Goal: Find specific page/section: Find specific page/section

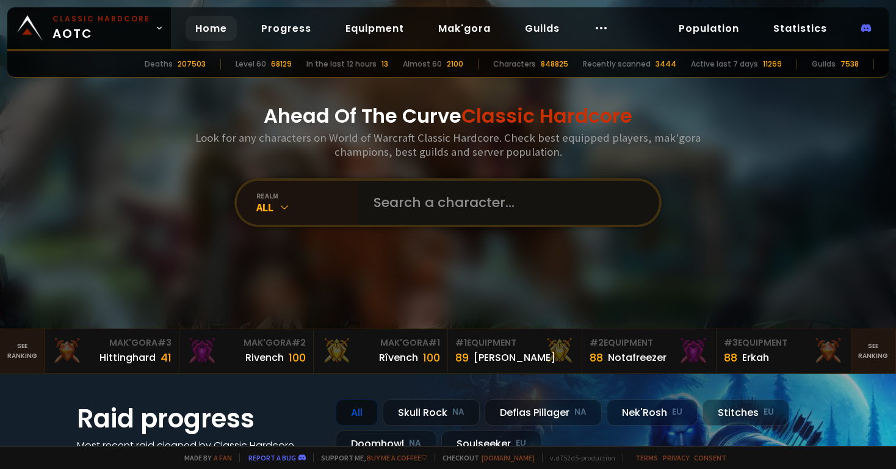
click at [391, 202] on input "text" at bounding box center [505, 203] width 278 height 44
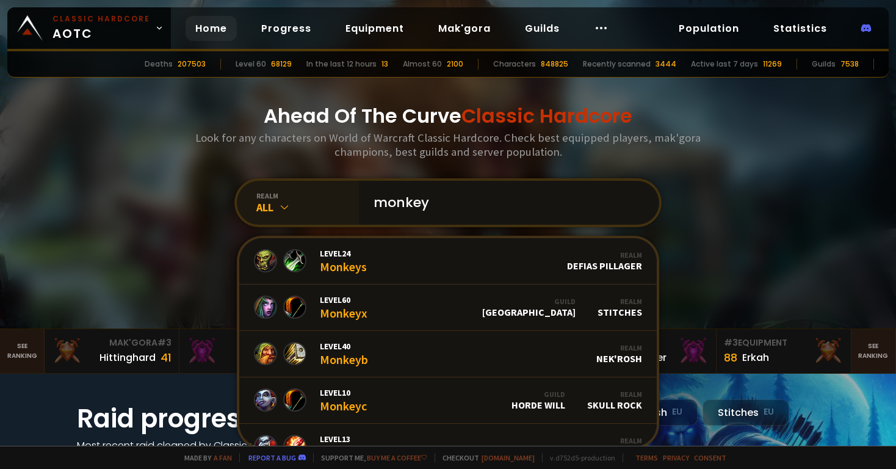
type input "monkey"
click at [276, 207] on div "All" at bounding box center [307, 207] width 103 height 14
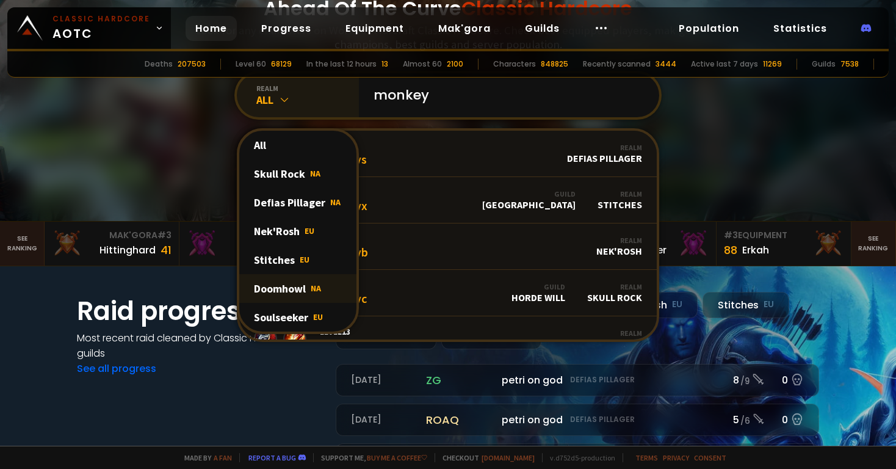
scroll to position [106, 0]
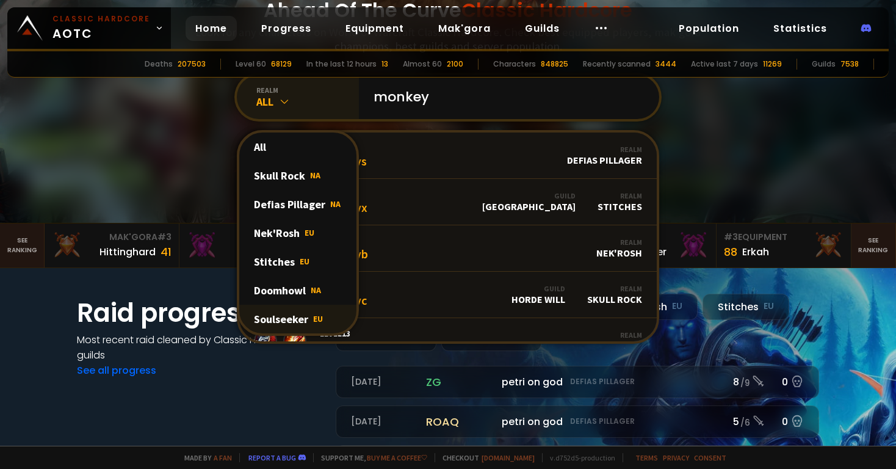
click at [299, 319] on div "Soulseeker EU" at bounding box center [297, 319] width 117 height 29
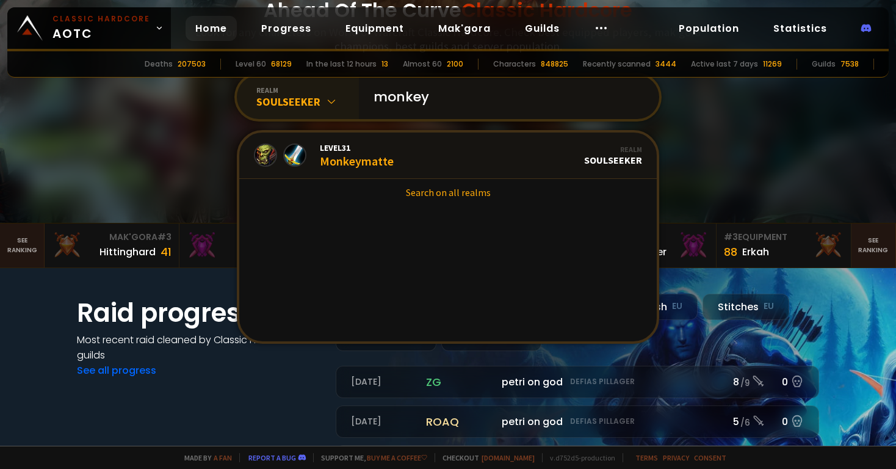
click at [452, 93] on input "monkey" at bounding box center [505, 97] width 278 height 44
click at [456, 198] on link "Search on all realms" at bounding box center [448, 192] width 418 height 27
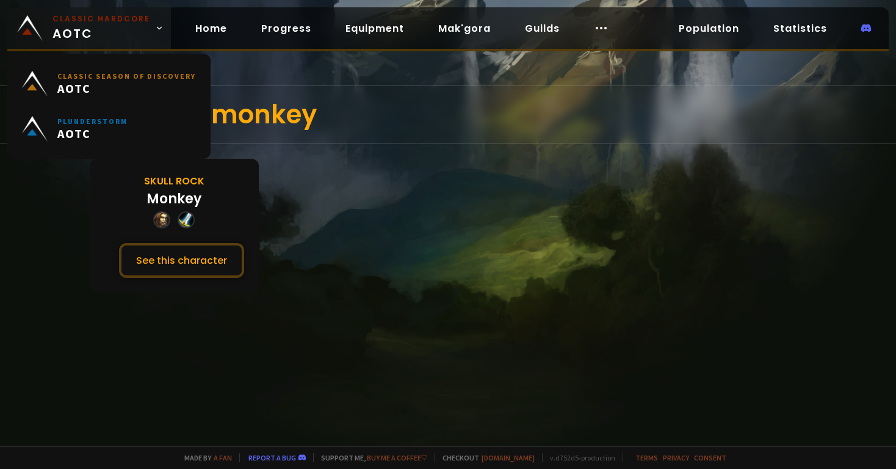
click at [125, 19] on small "Classic Hardcore" at bounding box center [102, 18] width 98 height 11
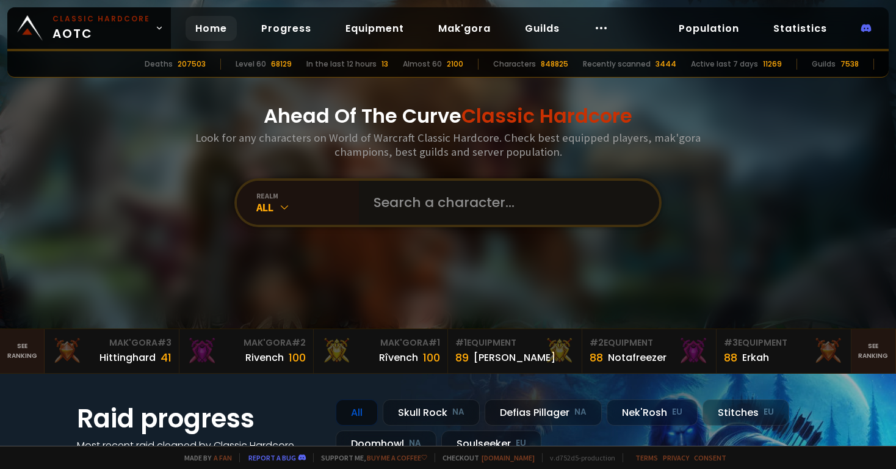
click at [383, 194] on input "text" at bounding box center [505, 203] width 278 height 44
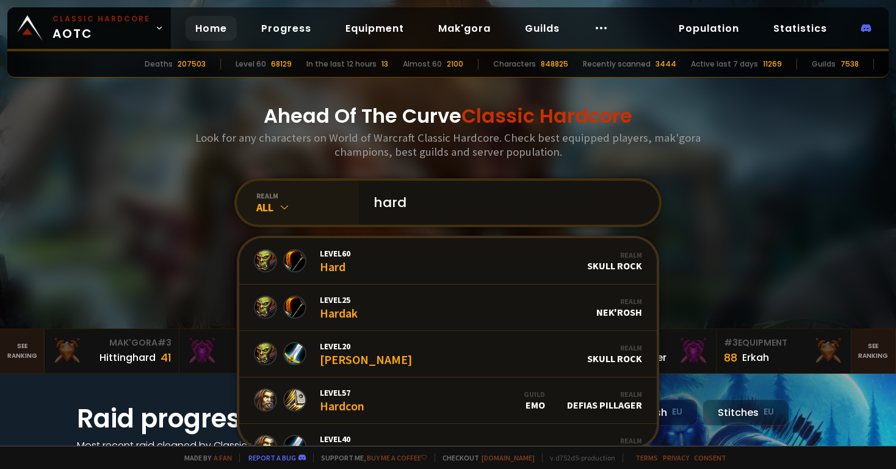
type input "hard"
click at [287, 201] on icon at bounding box center [284, 207] width 12 height 12
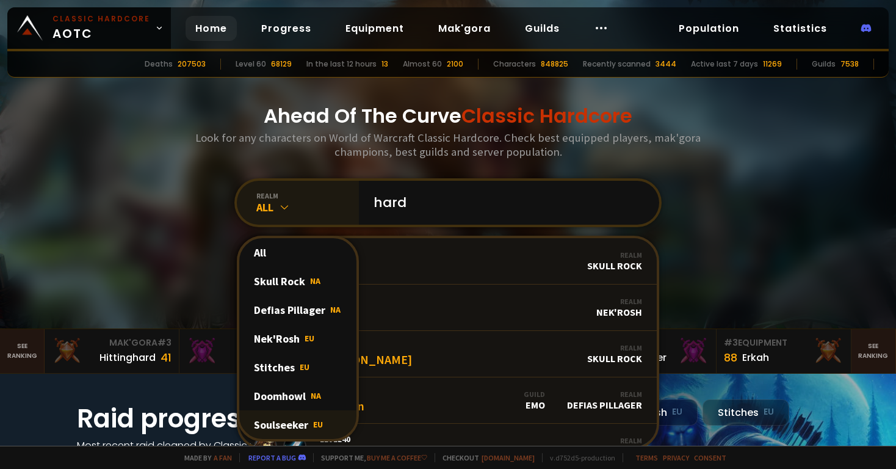
click at [299, 422] on div "Soulseeker EU" at bounding box center [297, 424] width 117 height 29
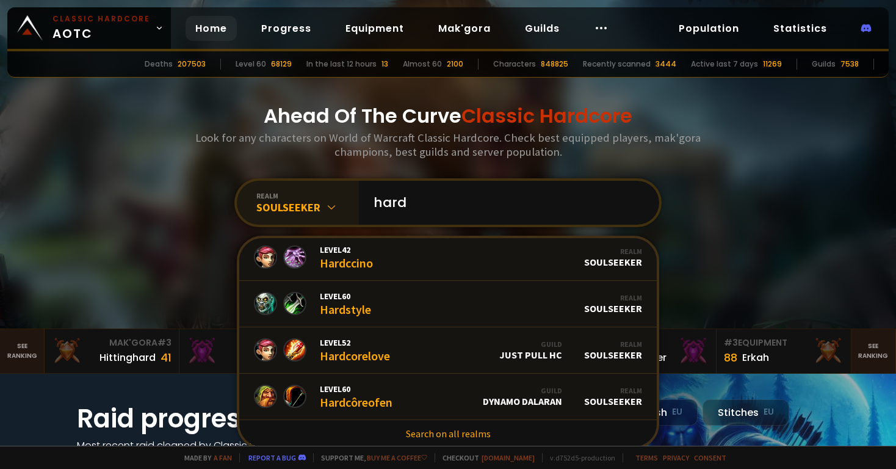
scroll to position [236, 0]
click at [741, 176] on div "Ahead Of The Curve Classic Hardcore Look for any characters on World of Warcraf…" at bounding box center [449, 164] width 736 height 328
